Goal: Transaction & Acquisition: Subscribe to service/newsletter

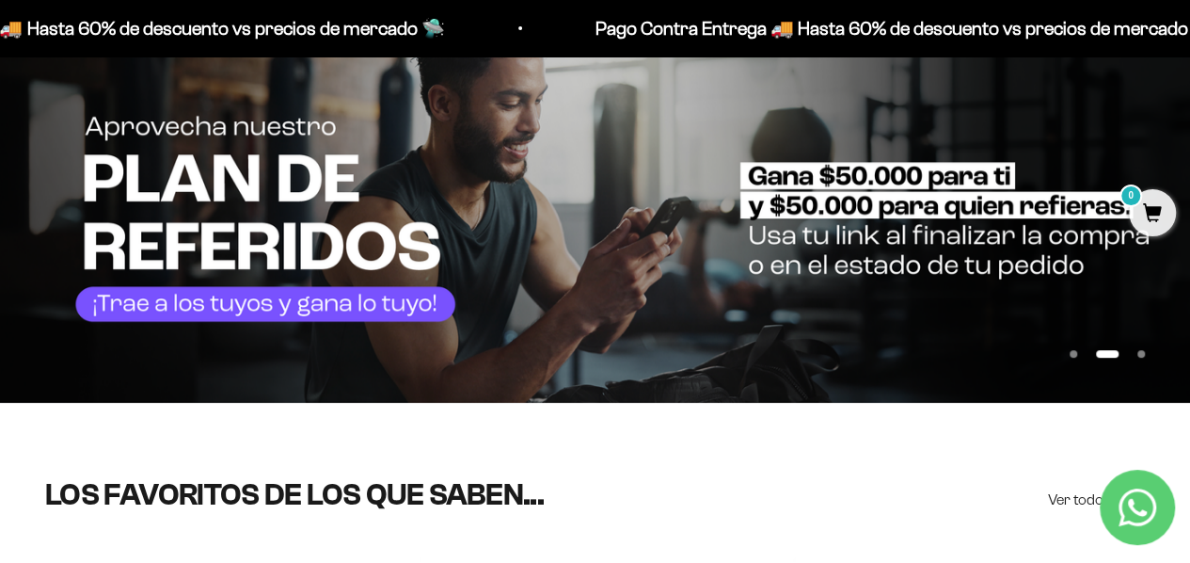
scroll to position [188, 0]
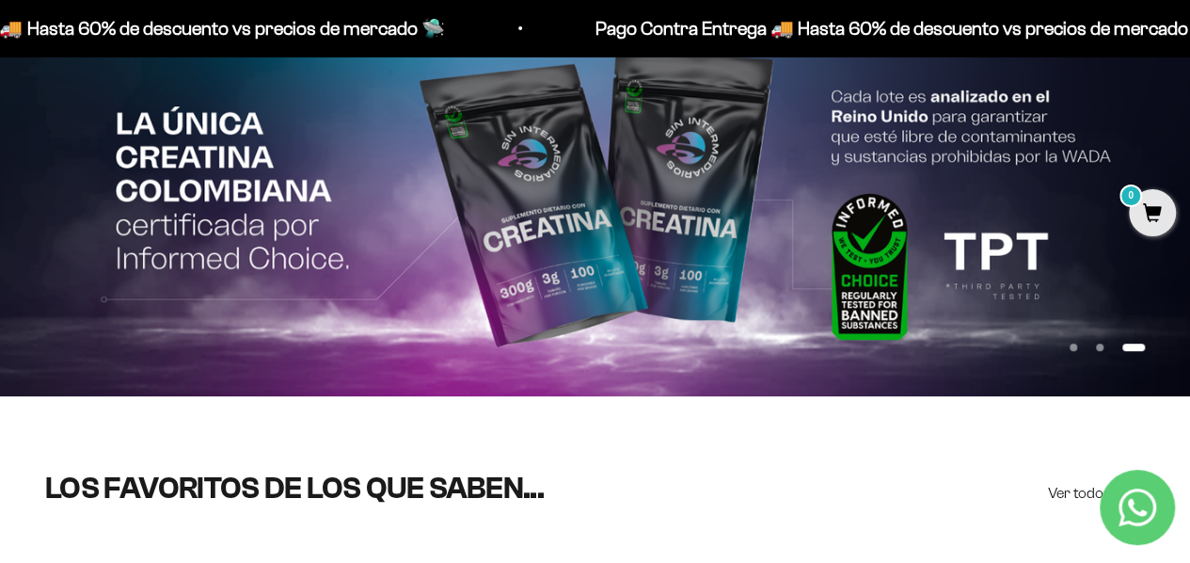
click at [79, 155] on img at bounding box center [595, 202] width 1190 height 388
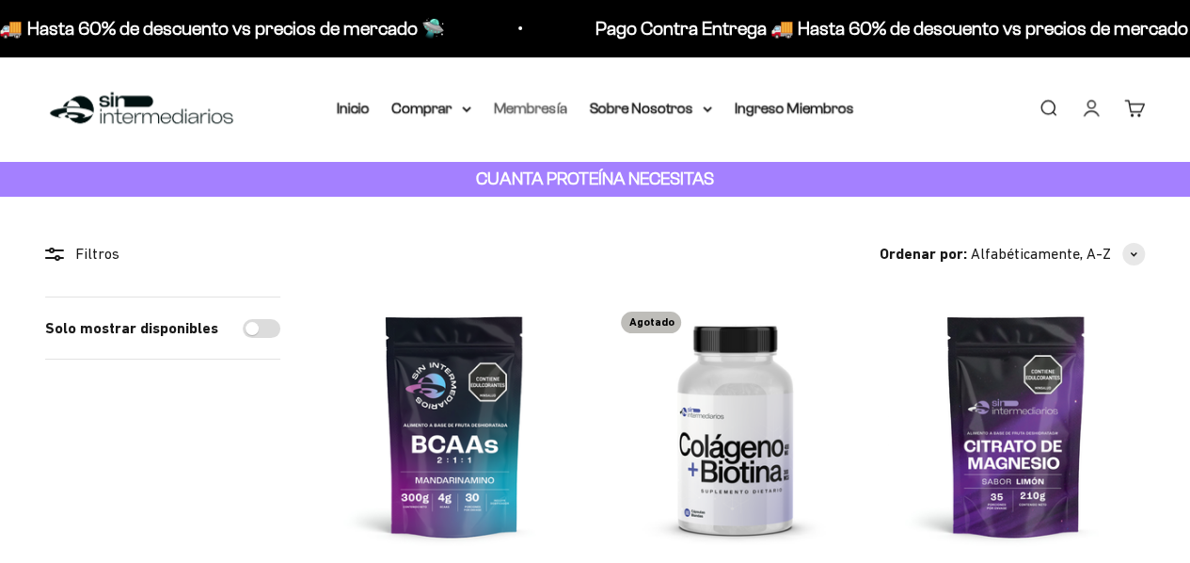
click at [550, 106] on link "Membresía" at bounding box center [530, 108] width 73 height 16
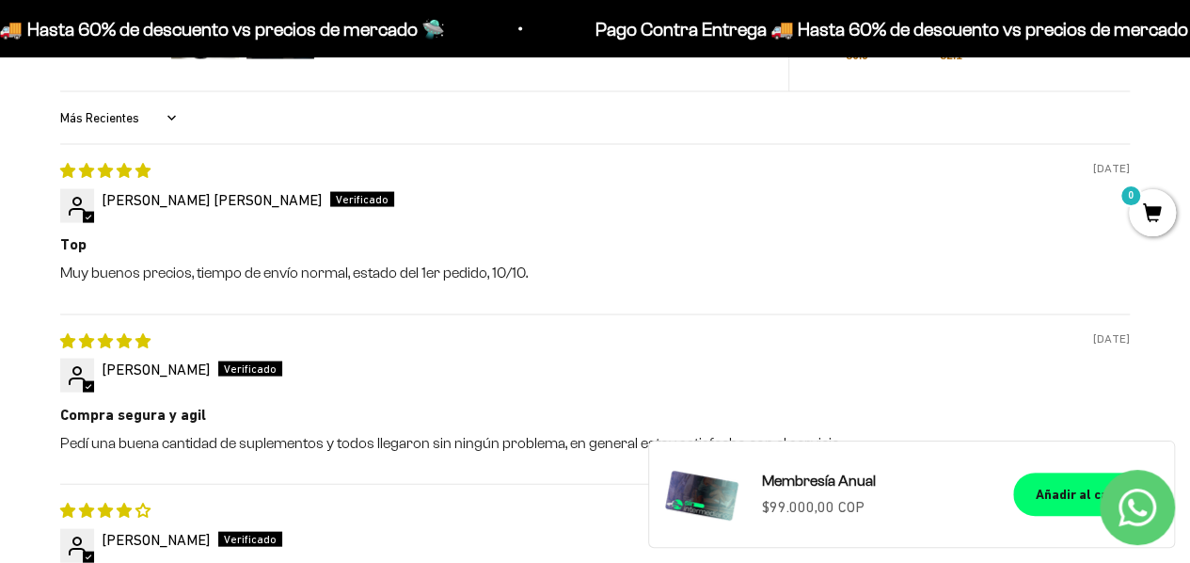
scroll to position [1788, 0]
